Goal: Information Seeking & Learning: Learn about a topic

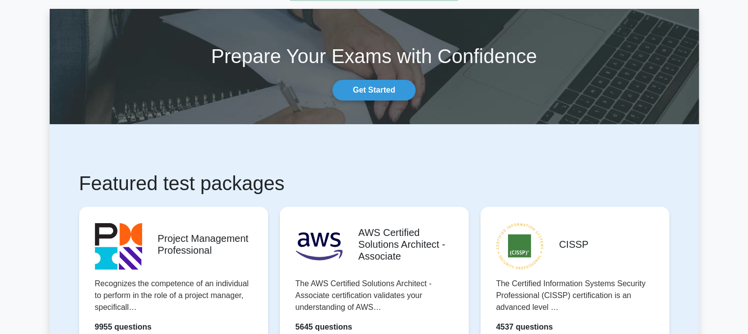
scroll to position [148, 0]
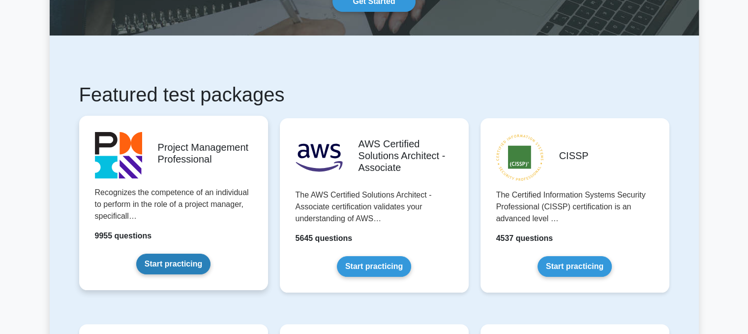
click at [166, 253] on link "Start practicing" at bounding box center [173, 263] width 74 height 21
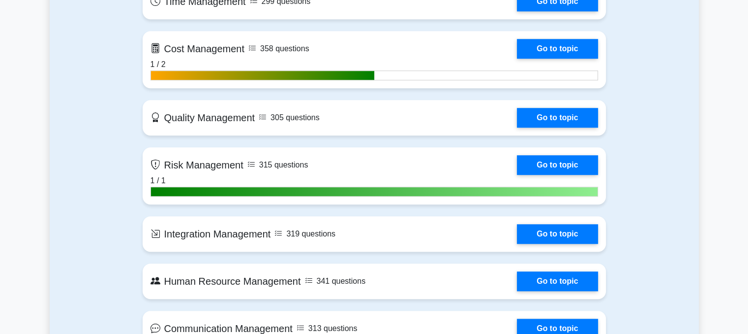
scroll to position [640, 0]
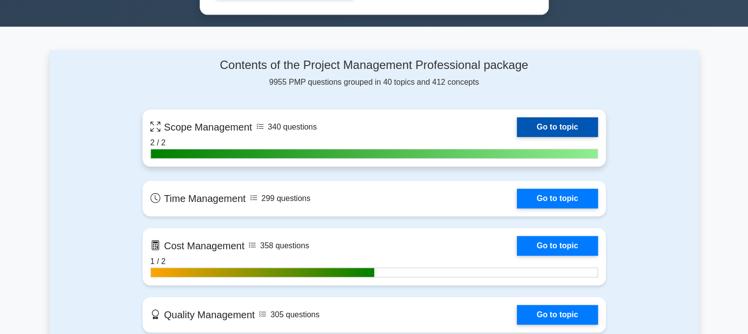
click at [517, 123] on link "Go to topic" at bounding box center [557, 127] width 81 height 20
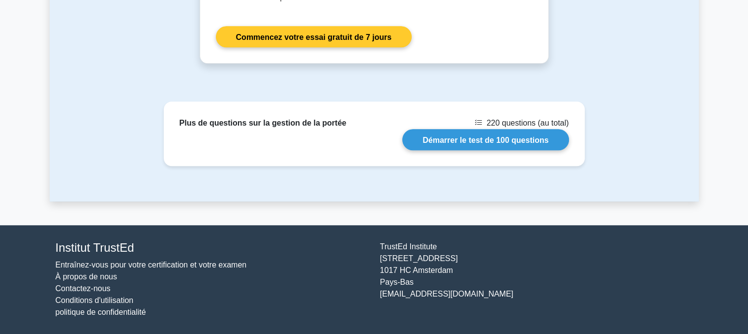
scroll to position [994, 0]
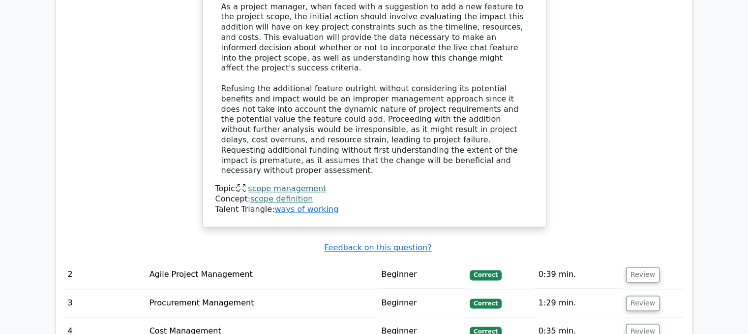
scroll to position [1279, 0]
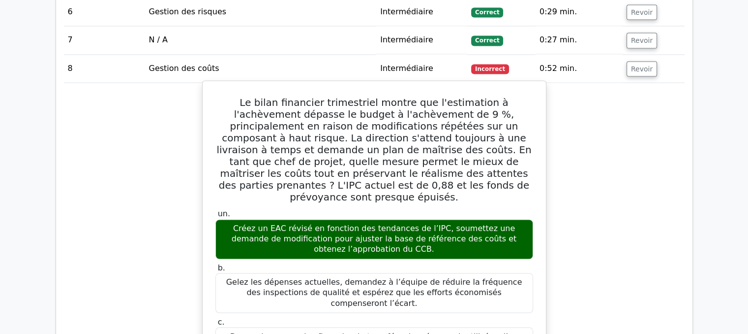
scroll to position [1575, 0]
click at [379, 223] on font "Créez un EAC révisé en fonction des tendances de l’IPC, soumettez une demande d…" at bounding box center [374, 238] width 285 height 30
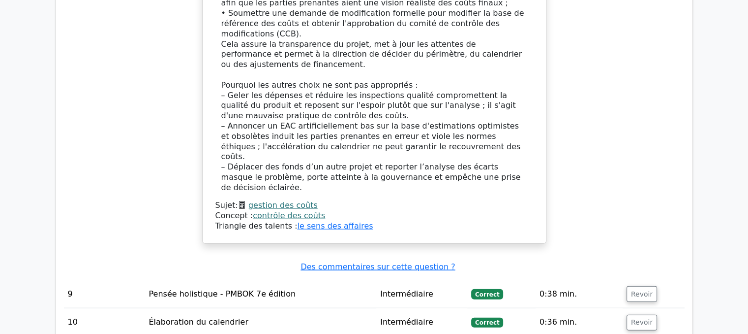
scroll to position [2106, 0]
